Goal: Task Accomplishment & Management: Manage account settings

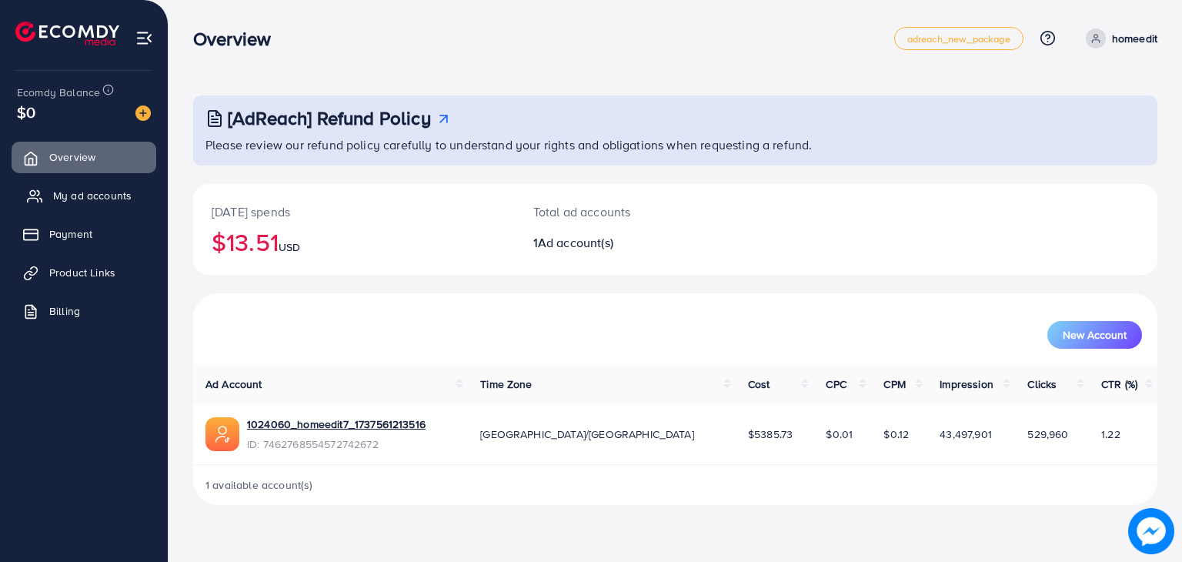
click at [85, 192] on span "My ad accounts" at bounding box center [92, 195] width 78 height 15
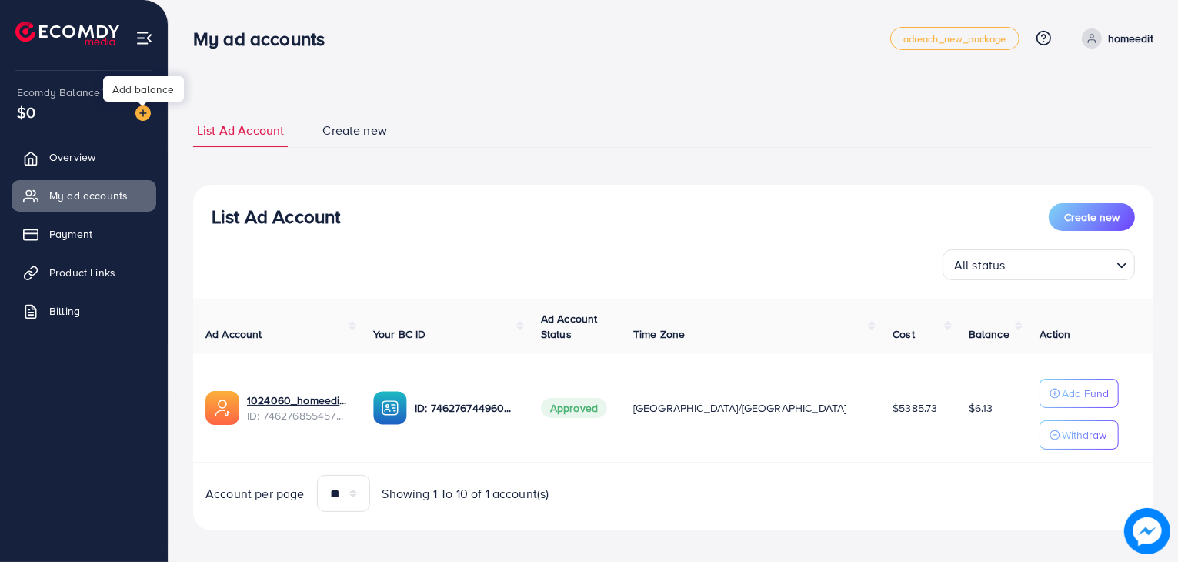
click at [138, 108] on img at bounding box center [142, 112] width 15 height 15
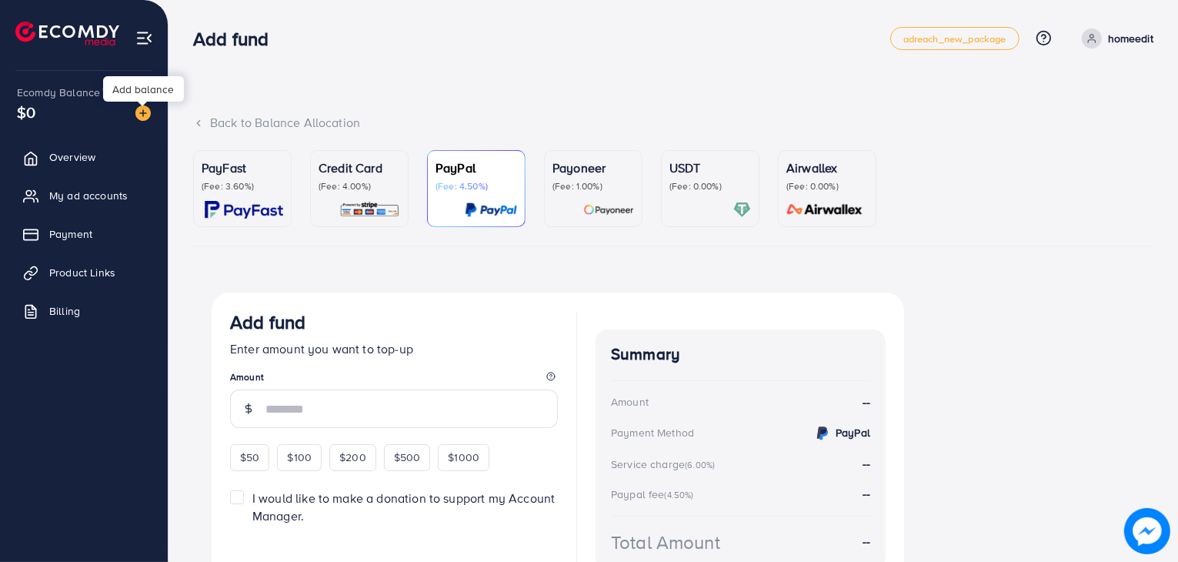
click at [139, 113] on img at bounding box center [142, 112] width 15 height 15
click at [146, 113] on img at bounding box center [142, 112] width 15 height 15
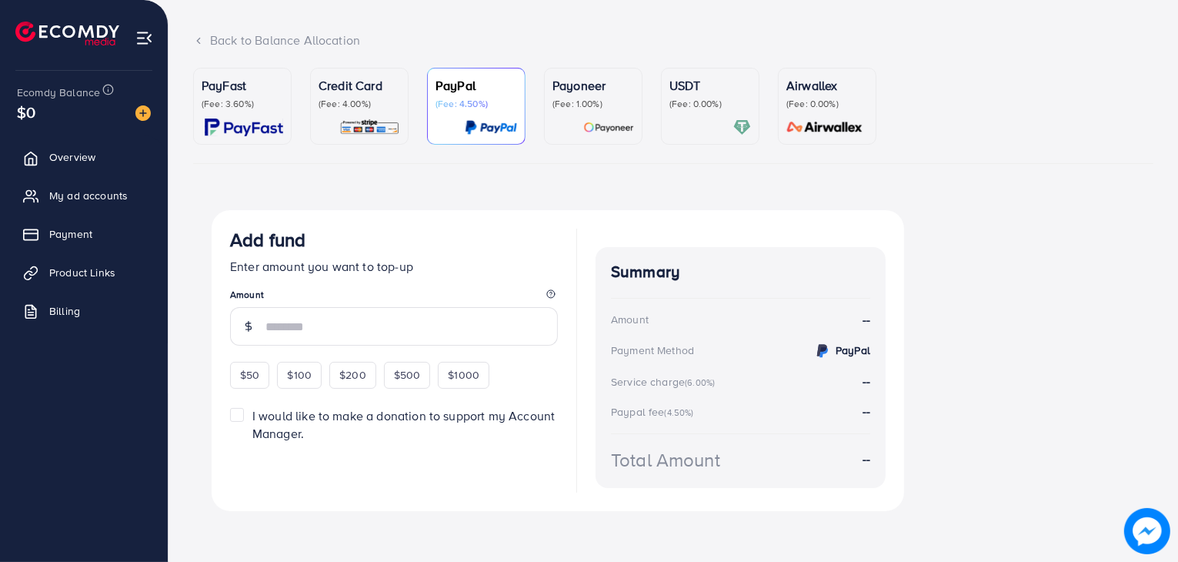
scroll to position [83, 0]
click at [366, 122] on img at bounding box center [369, 127] width 61 height 18
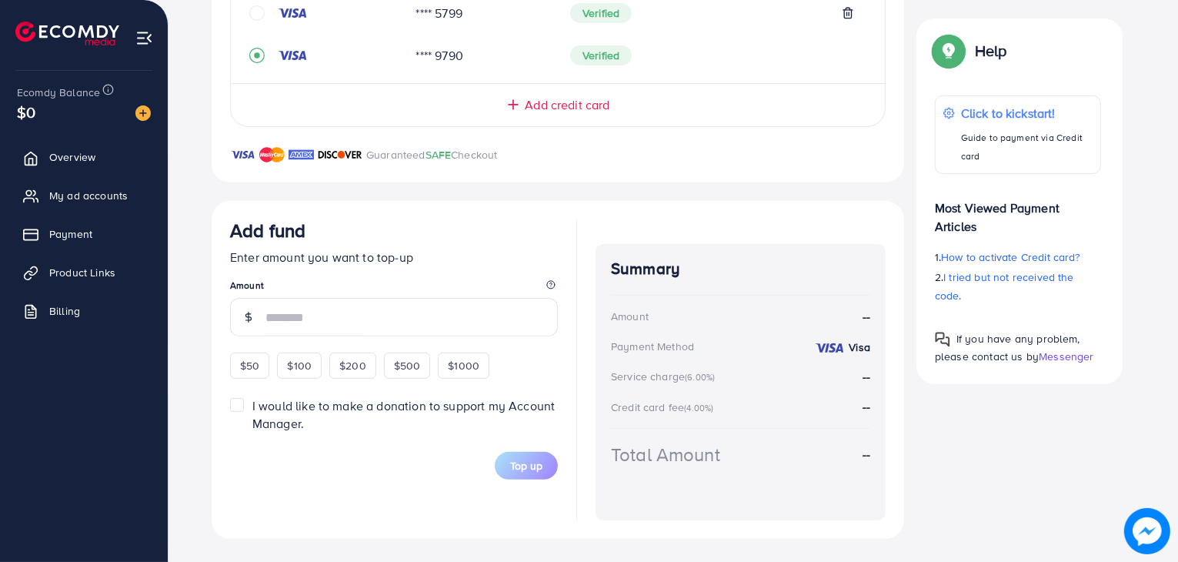
scroll to position [405, 0]
click at [386, 315] on input "number" at bounding box center [411, 317] width 292 height 38
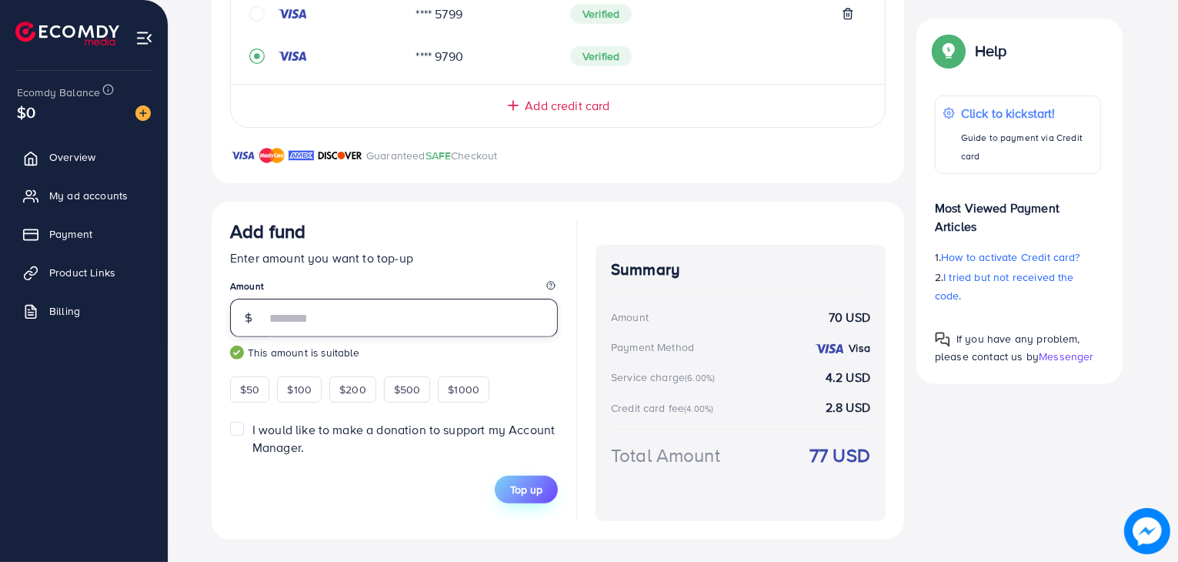
type input "**"
click at [516, 487] on span "Top up" at bounding box center [526, 489] width 32 height 15
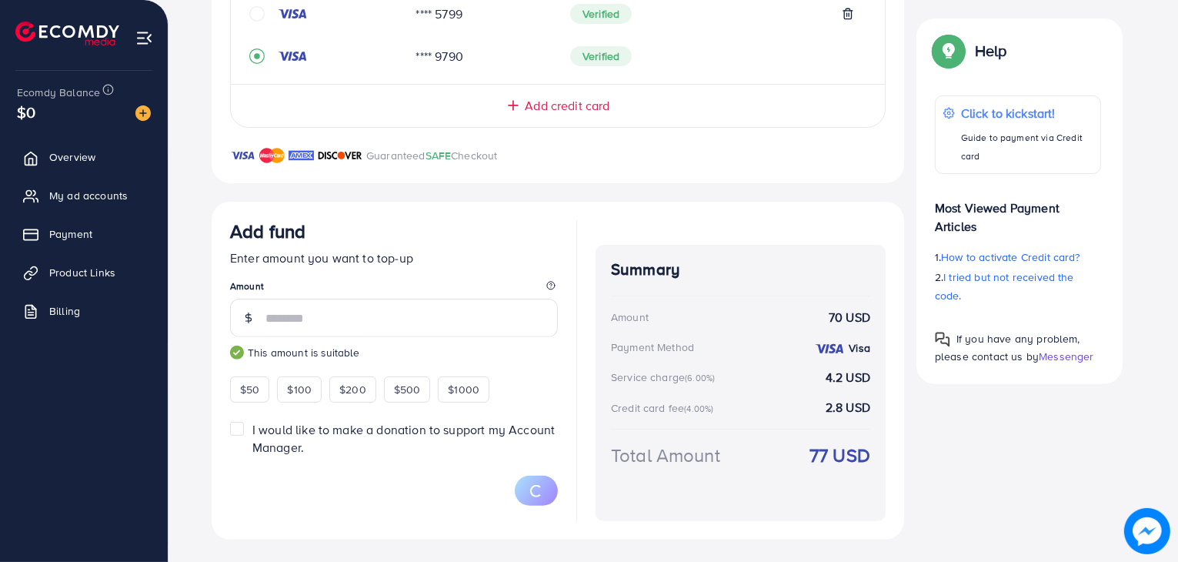
scroll to position [292, 0]
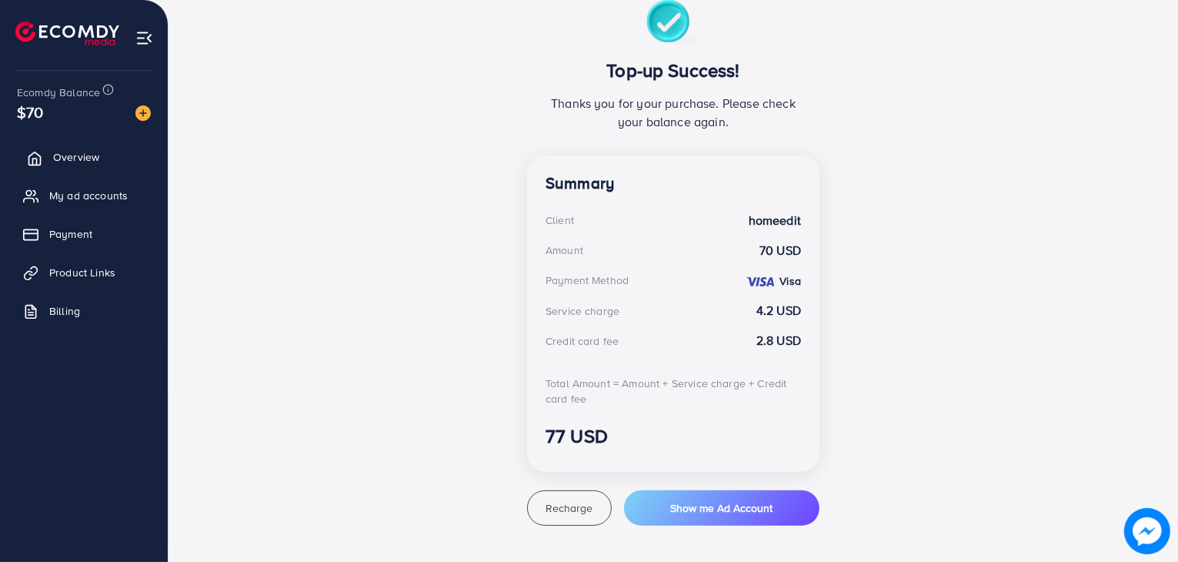
click at [119, 155] on link "Overview" at bounding box center [84, 157] width 145 height 31
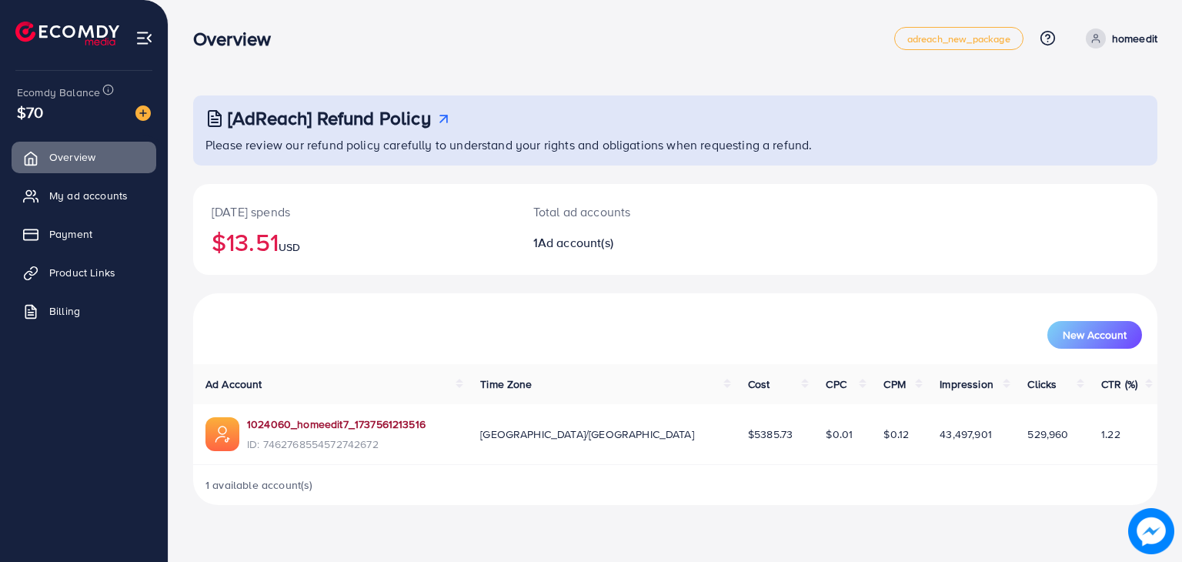
click at [338, 419] on link "1024060_homeedit7_1737561213516" at bounding box center [336, 423] width 178 height 15
click at [84, 183] on link "My ad accounts" at bounding box center [84, 195] width 145 height 31
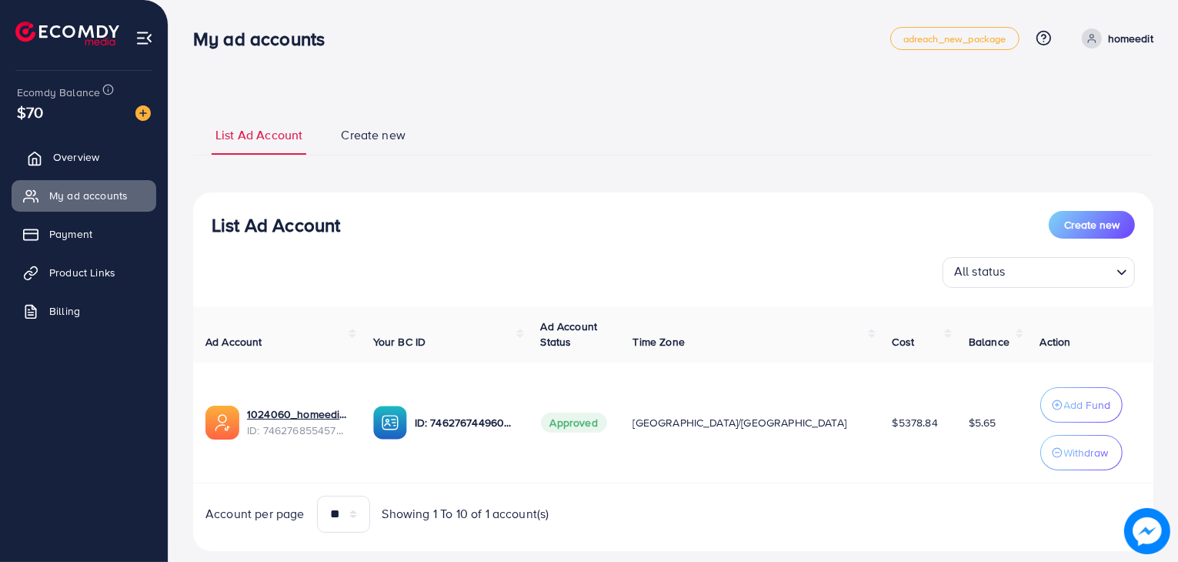
click at [99, 158] on link "Overview" at bounding box center [84, 157] width 145 height 31
